Goal: Information Seeking & Learning: Check status

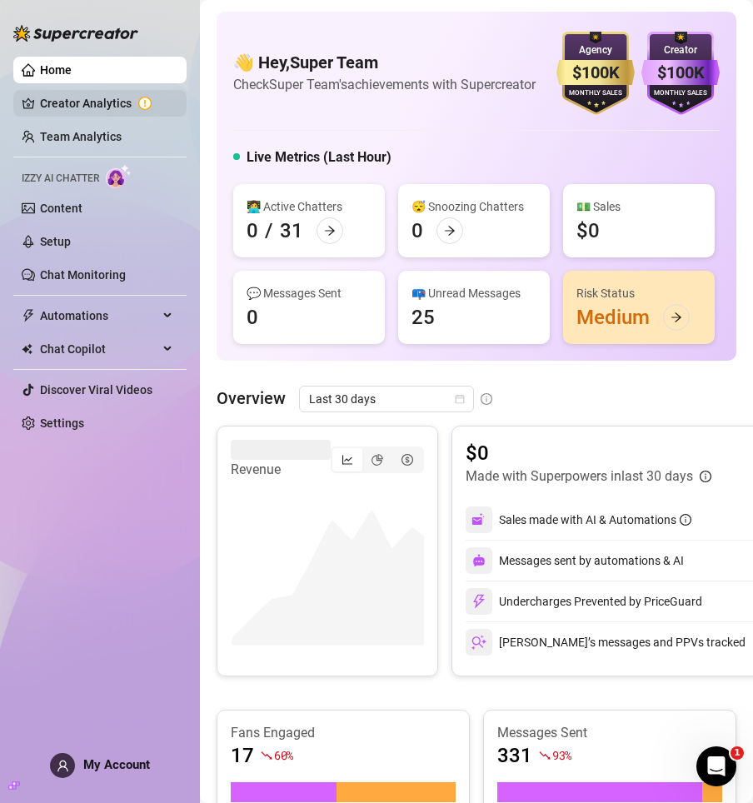
click at [74, 102] on link "Creator Analytics" at bounding box center [106, 103] width 133 height 27
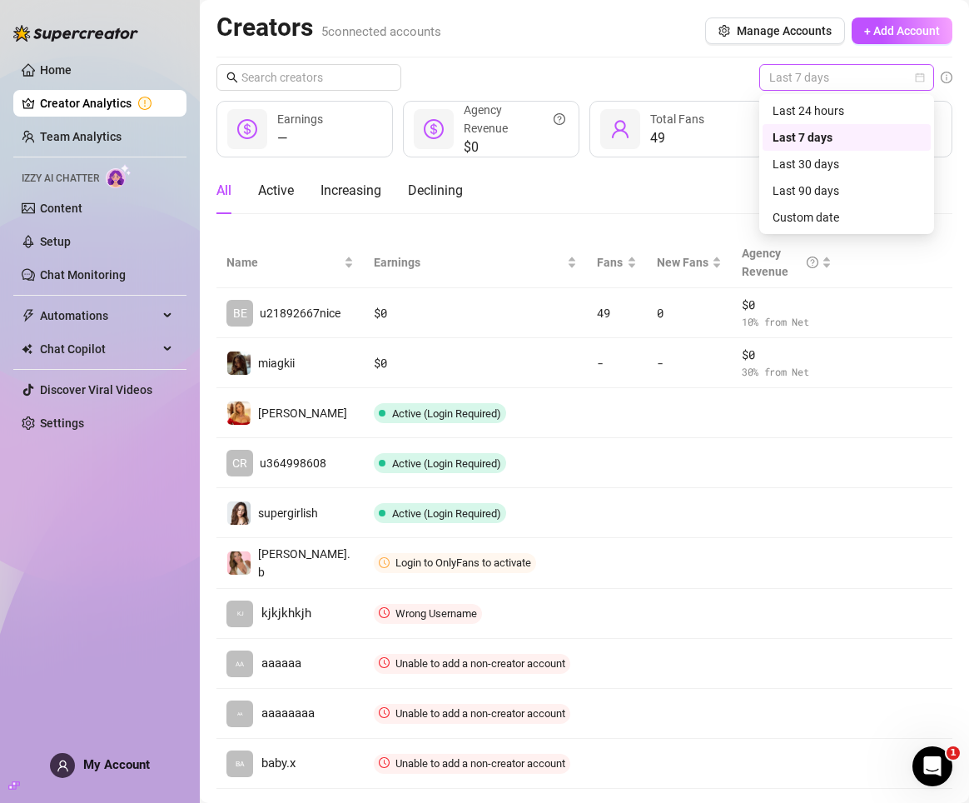
click at [826, 66] on span "Last 7 days" at bounding box center [846, 77] width 155 height 25
click at [799, 222] on div "Custom date" at bounding box center [847, 217] width 148 height 18
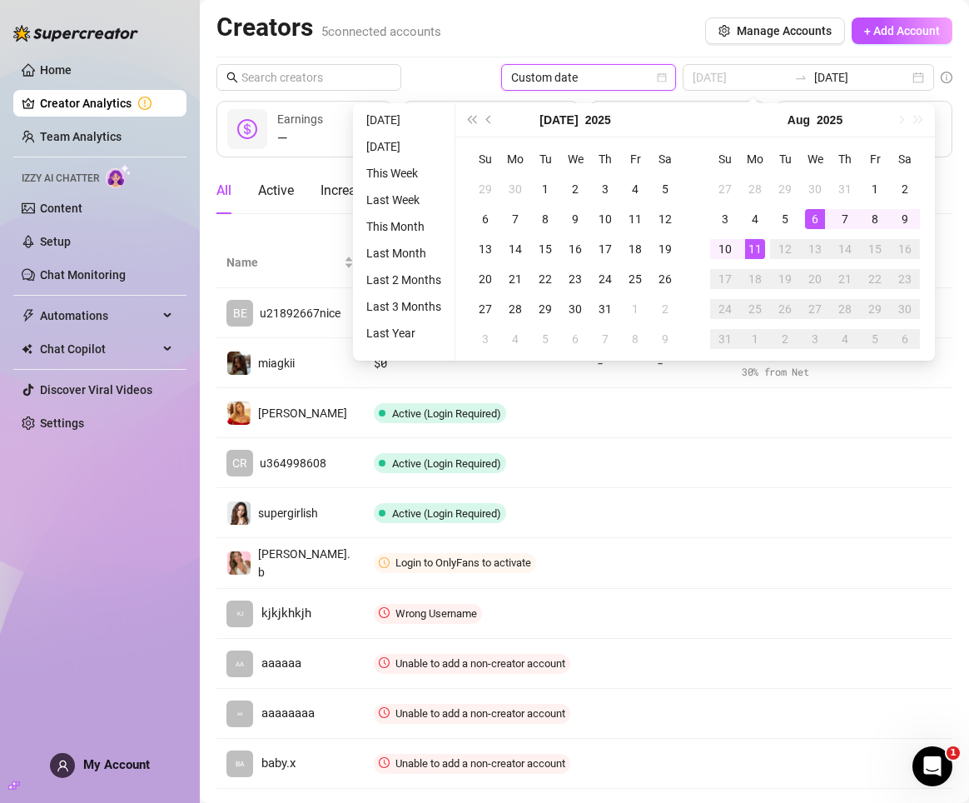
type input "[DATE]"
click at [752, 245] on div "11" at bounding box center [755, 249] width 20 height 20
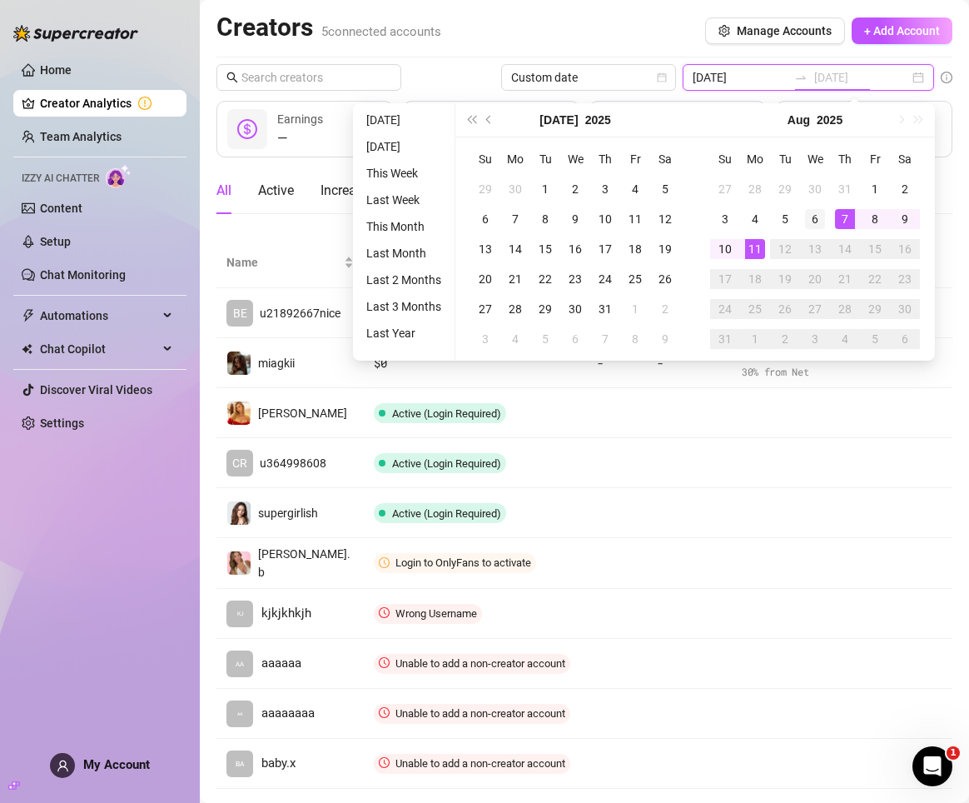
type input "[DATE]"
click at [819, 215] on div "6" at bounding box center [815, 219] width 20 height 20
type input "[DATE]"
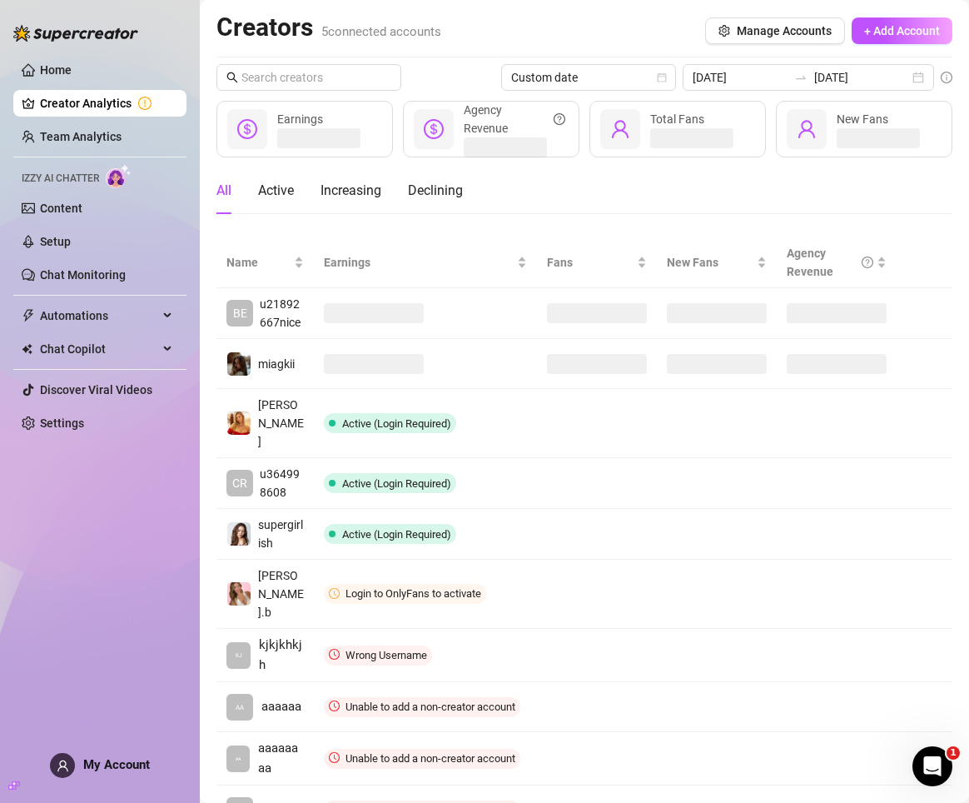
click at [819, 215] on div "All Active Increasing Declining" at bounding box center [585, 197] width 736 height 60
click at [808, 74] on icon "swap-right" at bounding box center [800, 77] width 13 height 13
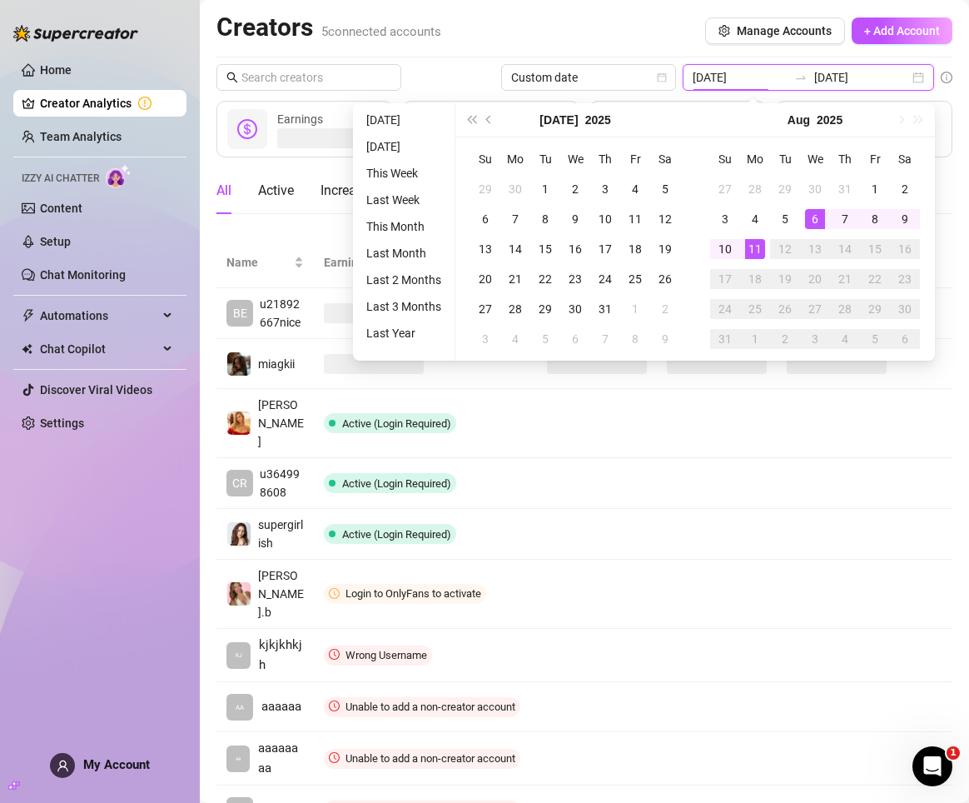
type input "[DATE]"
click at [817, 215] on div "6" at bounding box center [815, 219] width 20 height 20
type input "2025-08-06"
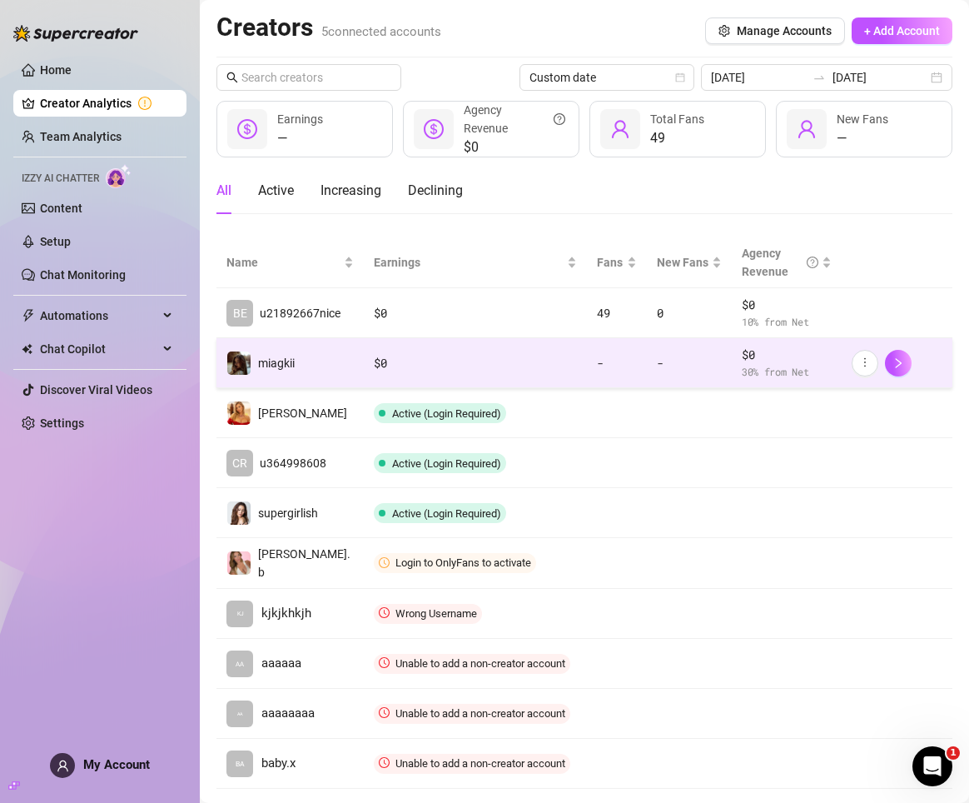
click at [583, 357] on td "$ 0" at bounding box center [476, 363] width 224 height 50
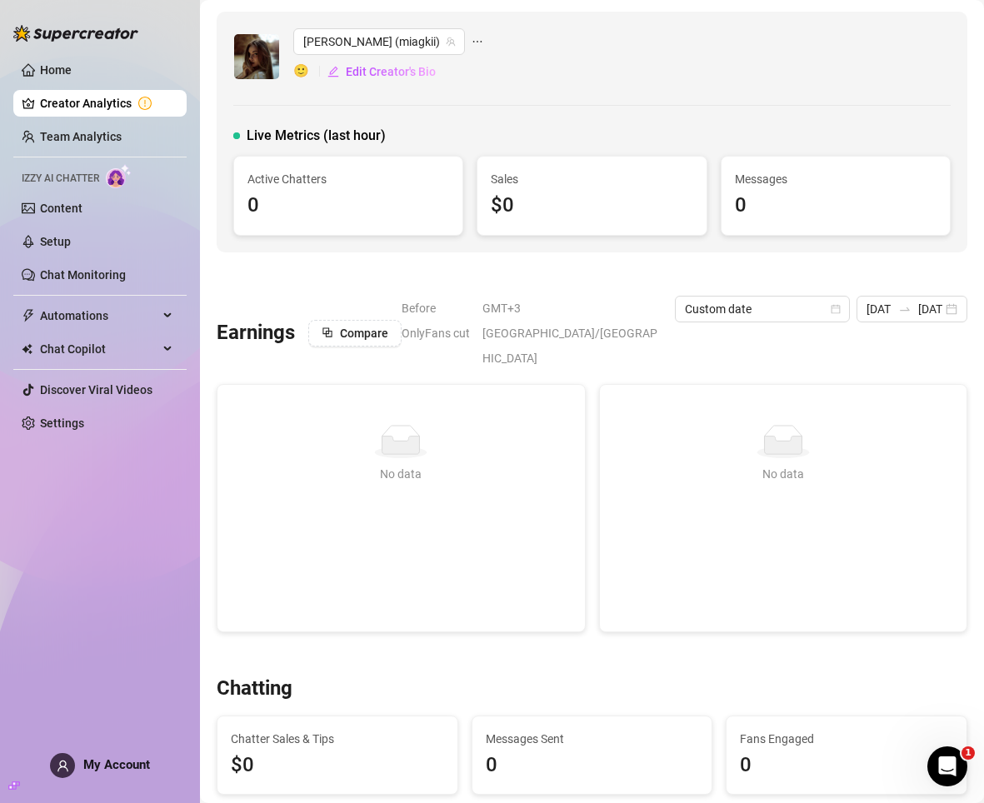
click at [113, 110] on link "Creator Analytics" at bounding box center [106, 103] width 133 height 27
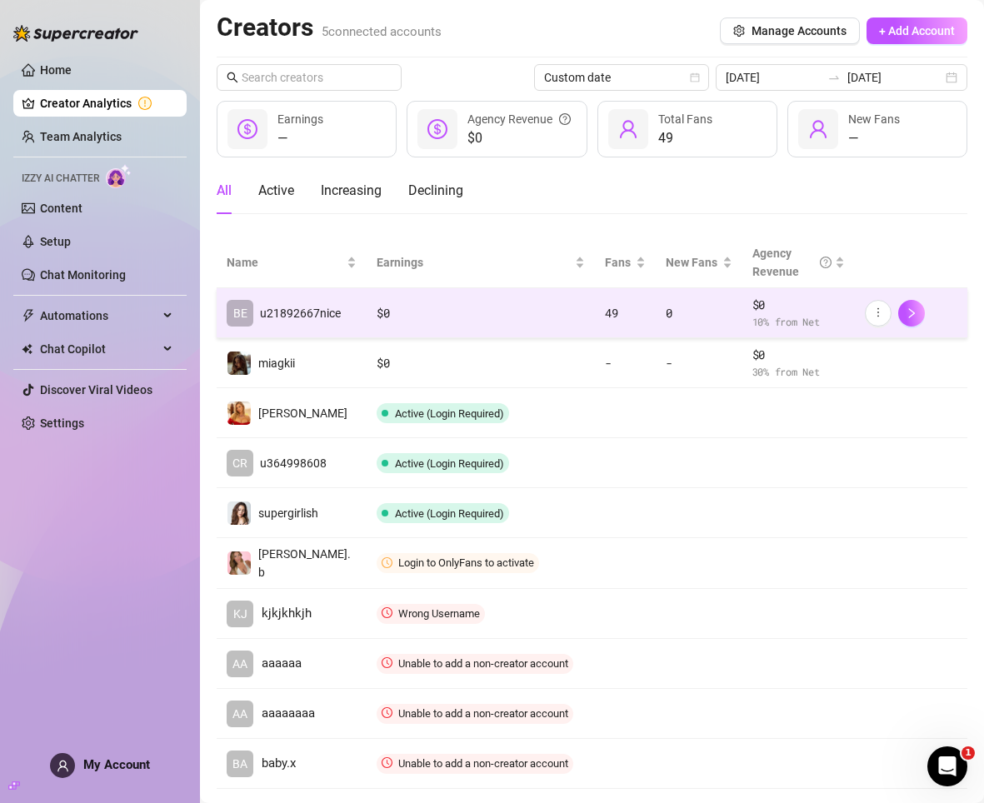
click at [341, 326] on td "BE u21892667nice" at bounding box center [292, 313] width 150 height 50
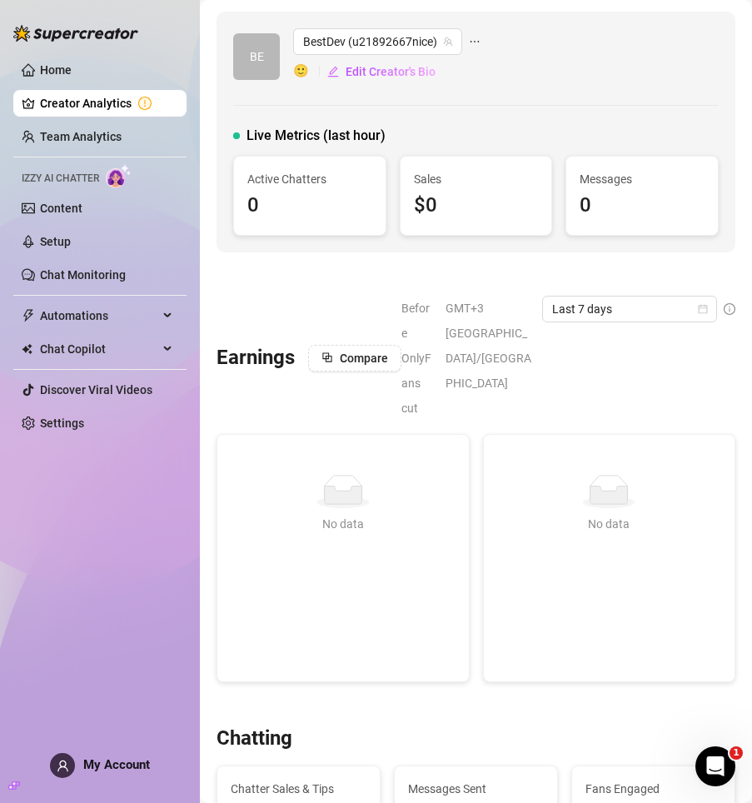
click at [235, 345] on h3 "Earnings" at bounding box center [256, 358] width 78 height 27
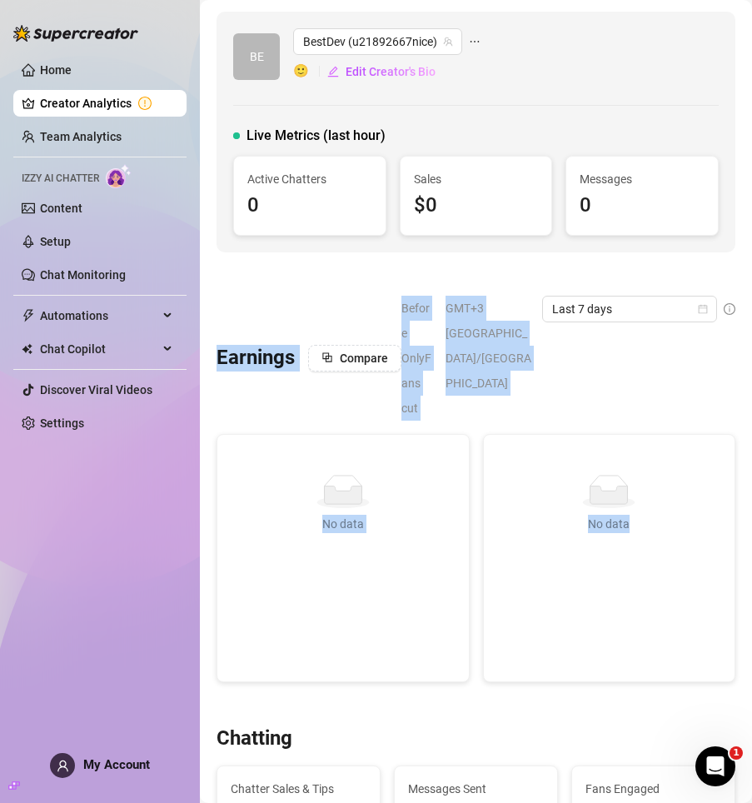
drag, startPoint x: 235, startPoint y: 336, endPoint x: 602, endPoint y: 531, distance: 416.1
click at [603, 532] on div "Earnings Compare Before OnlyFans cut GMT+3 [GEOGRAPHIC_DATA]/[GEOGRAPHIC_DATA] …" at bounding box center [476, 489] width 532 height 386
click at [605, 515] on div "No data" at bounding box center [610, 524] width 212 height 18
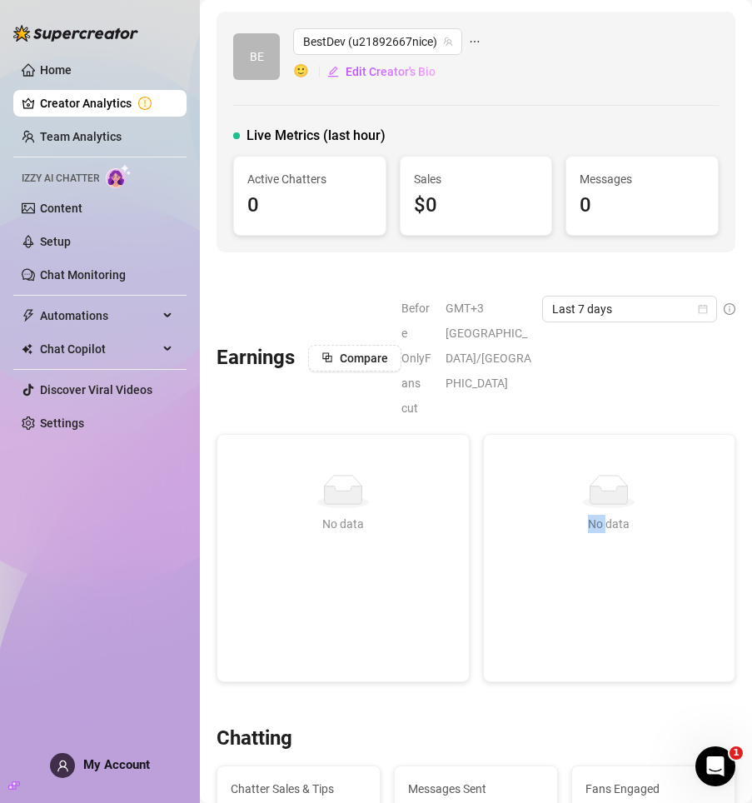
drag, startPoint x: 605, startPoint y: 476, endPoint x: 592, endPoint y: 471, distance: 13.5
click at [592, 515] on div "No data" at bounding box center [610, 524] width 212 height 18
drag, startPoint x: 592, startPoint y: 471, endPoint x: 624, endPoint y: 471, distance: 31.6
click at [624, 515] on div "No data" at bounding box center [610, 524] width 212 height 18
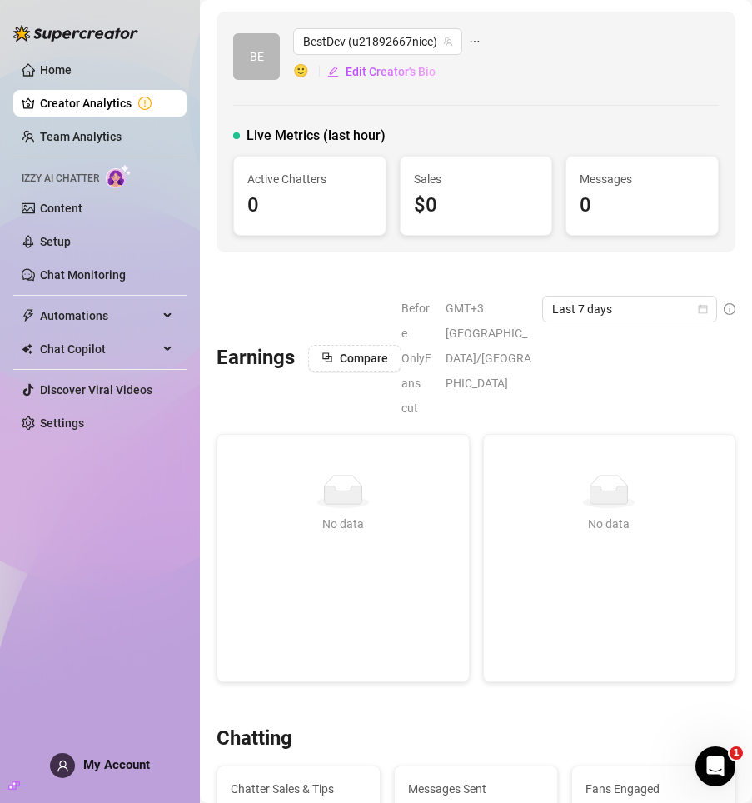
click at [264, 345] on h3 "Earnings" at bounding box center [256, 358] width 78 height 27
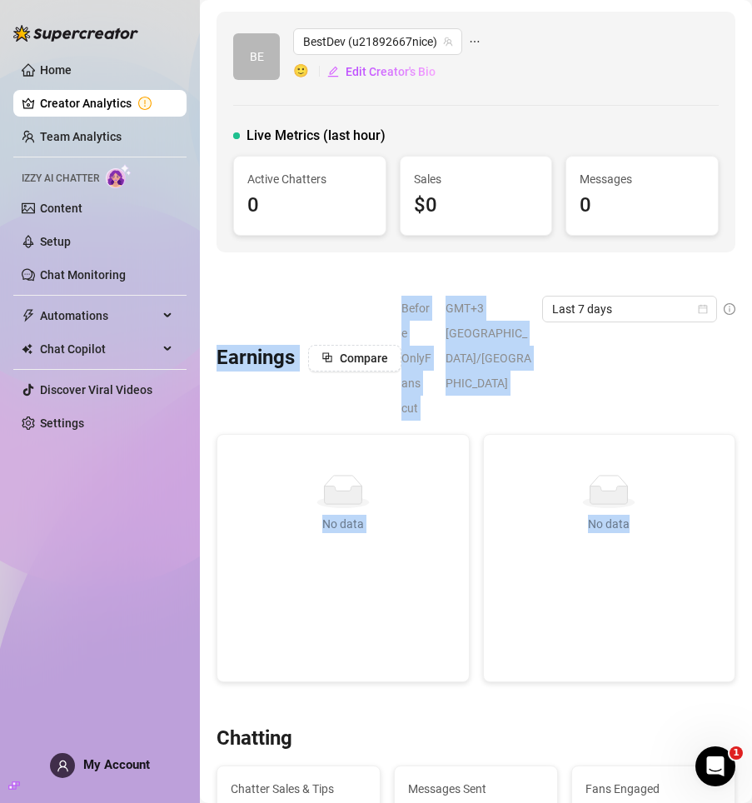
drag, startPoint x: 264, startPoint y: 323, endPoint x: 620, endPoint y: 504, distance: 398.9
click at [620, 504] on div "Earnings Compare Before OnlyFans cut GMT+3 [GEOGRAPHIC_DATA]/[GEOGRAPHIC_DATA] …" at bounding box center [476, 489] width 532 height 386
click at [620, 504] on div "No data No data" at bounding box center [610, 558] width 212 height 167
